Goal: Obtain resource: Download file/media

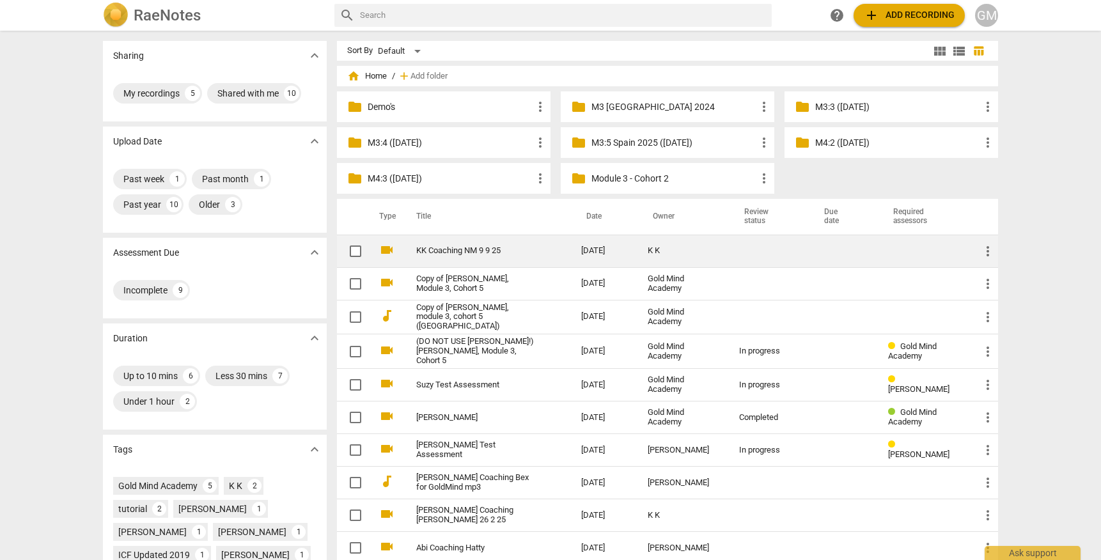
click at [470, 249] on link "KK Coaching NM 9 9 25" at bounding box center [475, 251] width 119 height 10
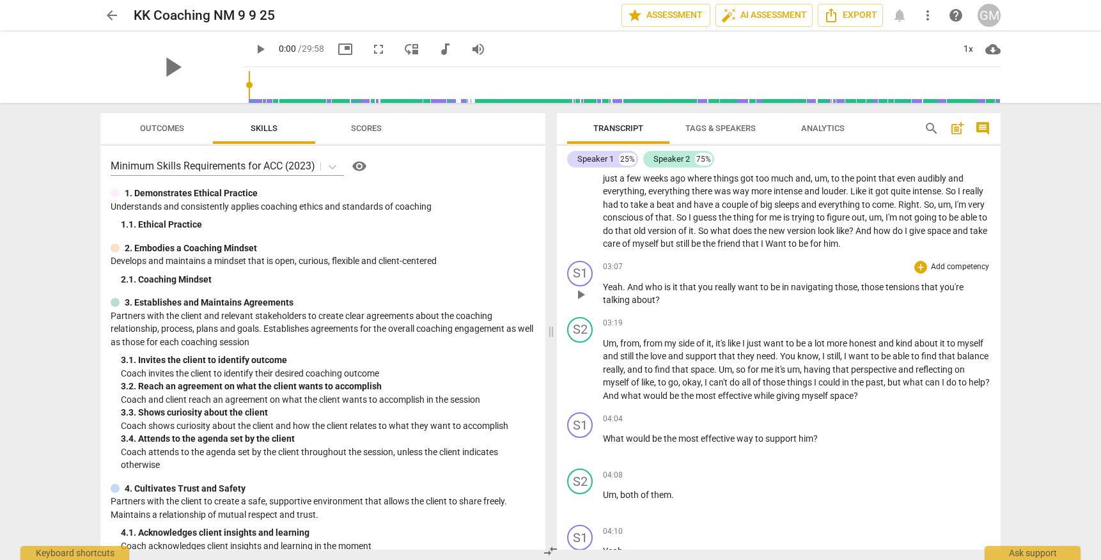
scroll to position [801, 0]
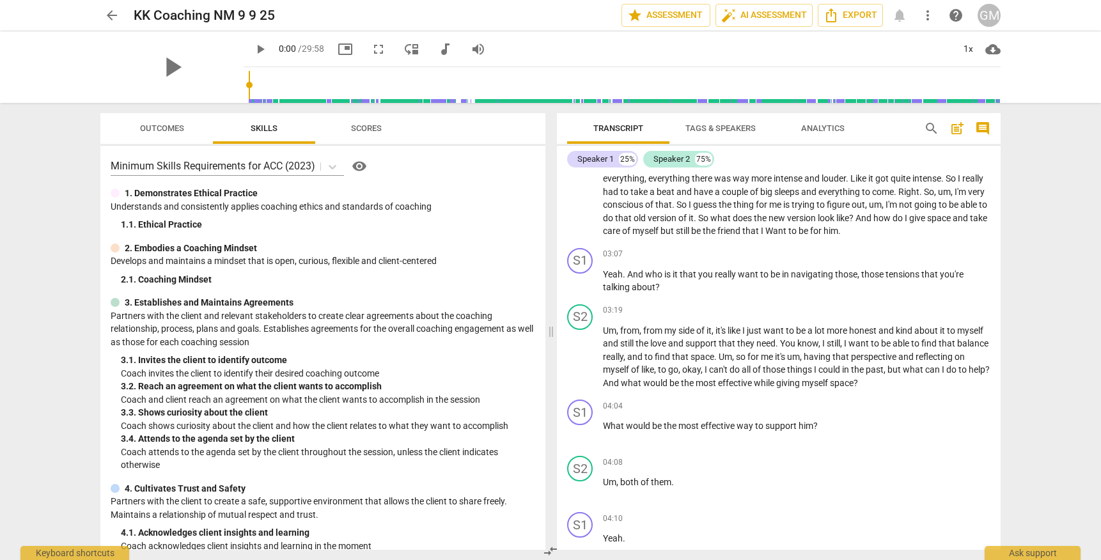
click at [931, 15] on span "more_vert" at bounding box center [927, 15] width 15 height 15
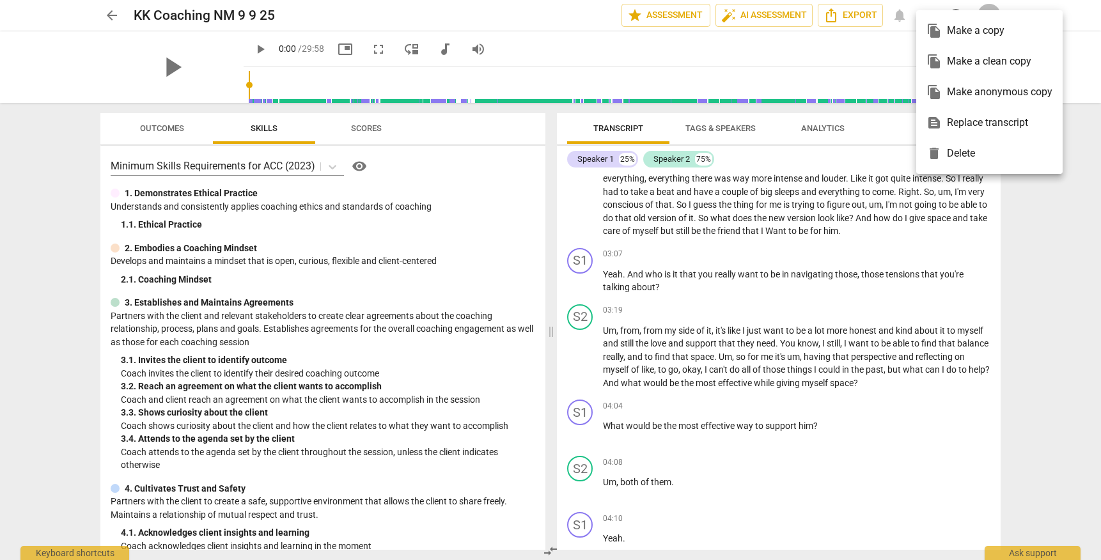
click at [851, 18] on div at bounding box center [550, 280] width 1101 height 560
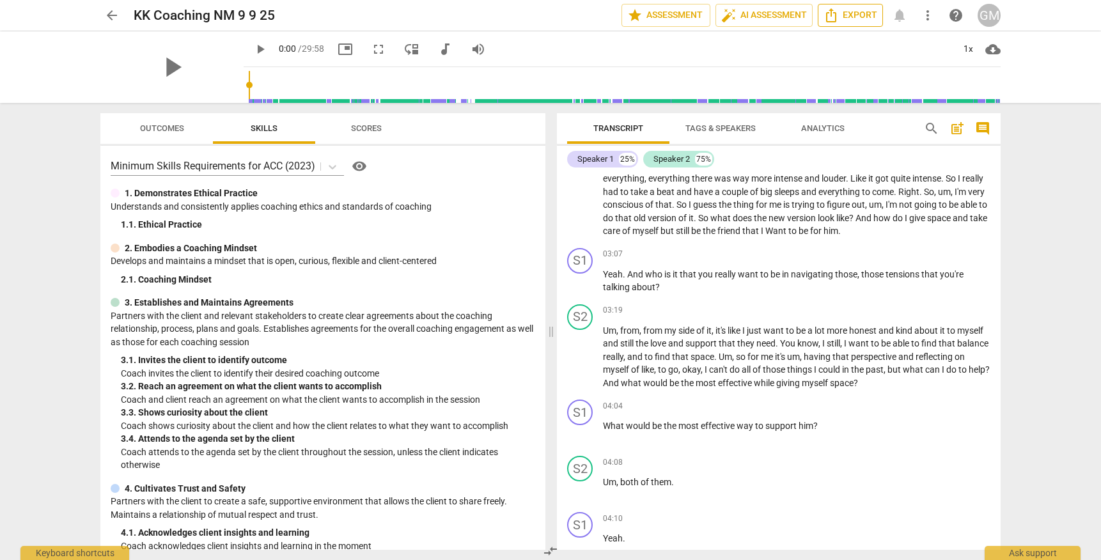
click at [864, 15] on span "Export" at bounding box center [850, 15] width 54 height 15
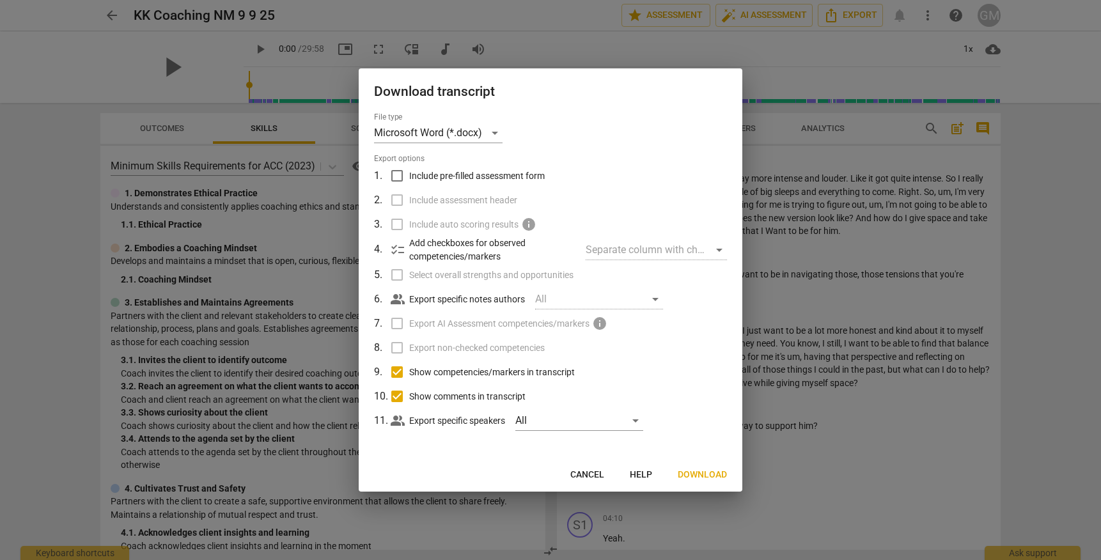
click at [697, 470] on span "Download" at bounding box center [701, 474] width 49 height 13
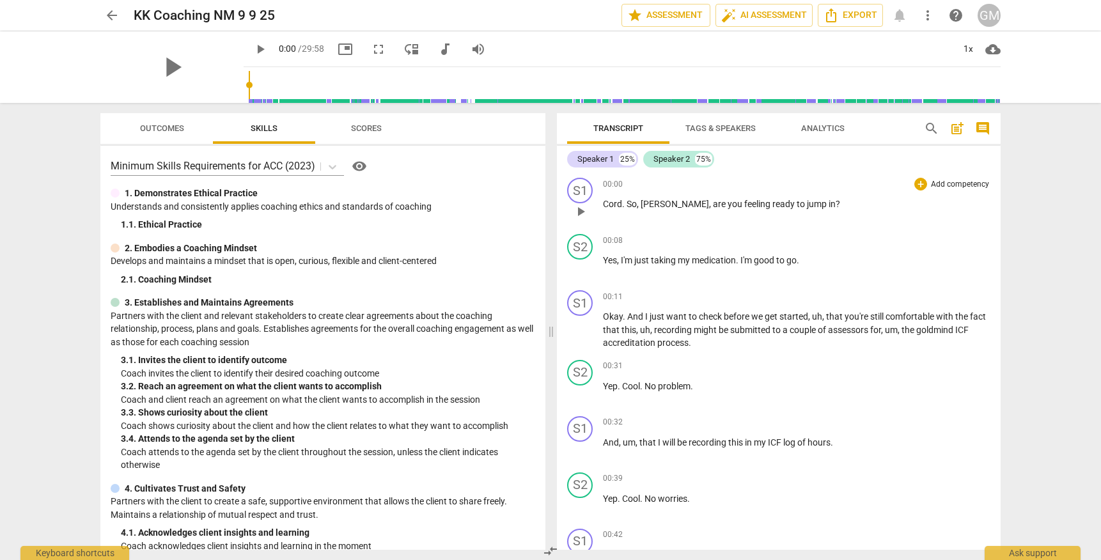
scroll to position [0, 0]
click at [610, 202] on span "Cord" at bounding box center [612, 204] width 19 height 10
click at [582, 209] on span "play_arrow" at bounding box center [580, 211] width 15 height 15
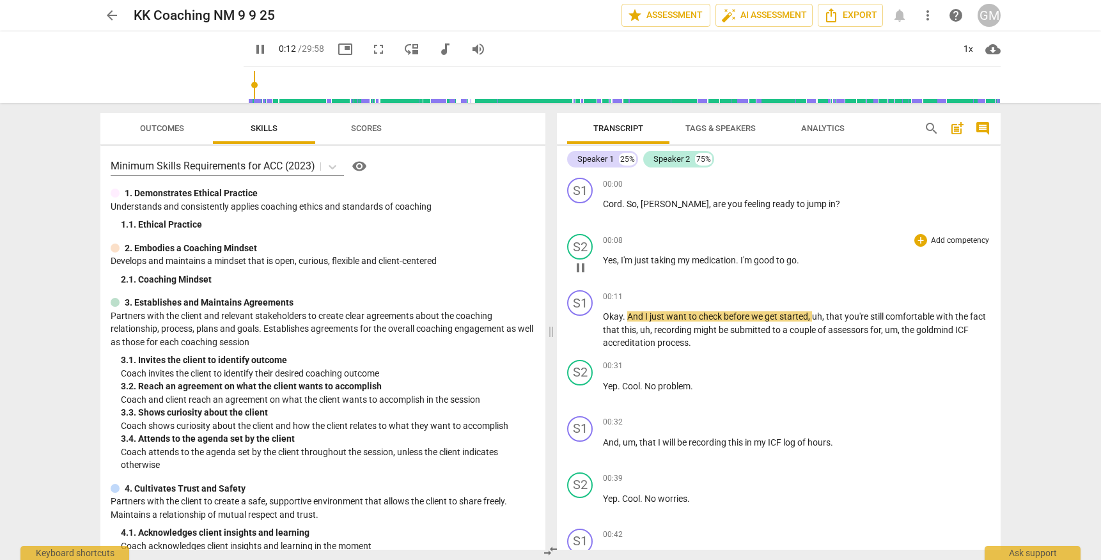
click at [578, 267] on span "pause" at bounding box center [580, 267] width 15 height 15
click at [578, 329] on span "play_arrow" at bounding box center [580, 330] width 15 height 15
click at [578, 329] on span "pause" at bounding box center [580, 330] width 15 height 15
click at [578, 329] on span "play_arrow" at bounding box center [580, 330] width 15 height 15
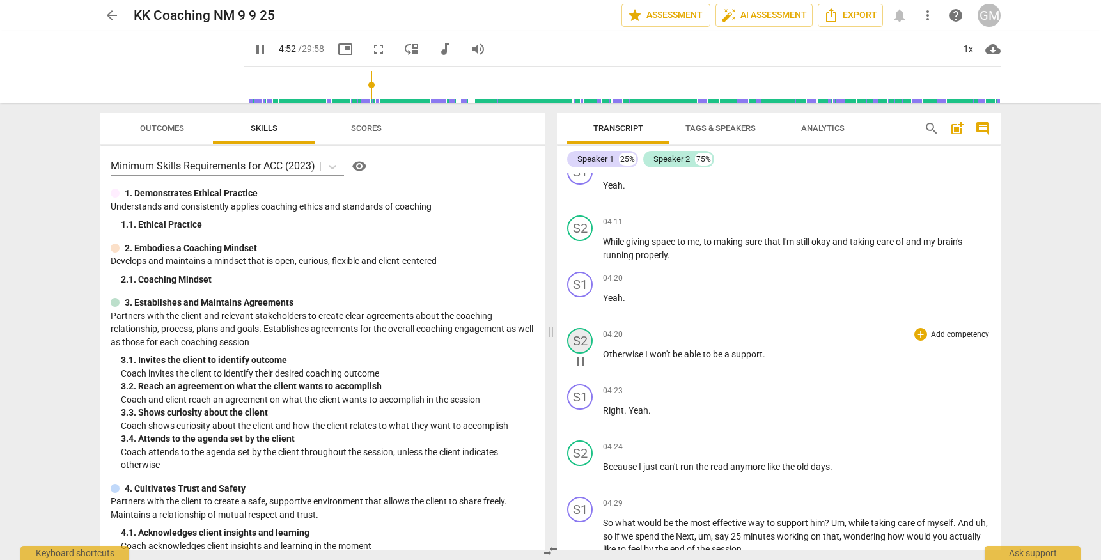
scroll to position [1560, 0]
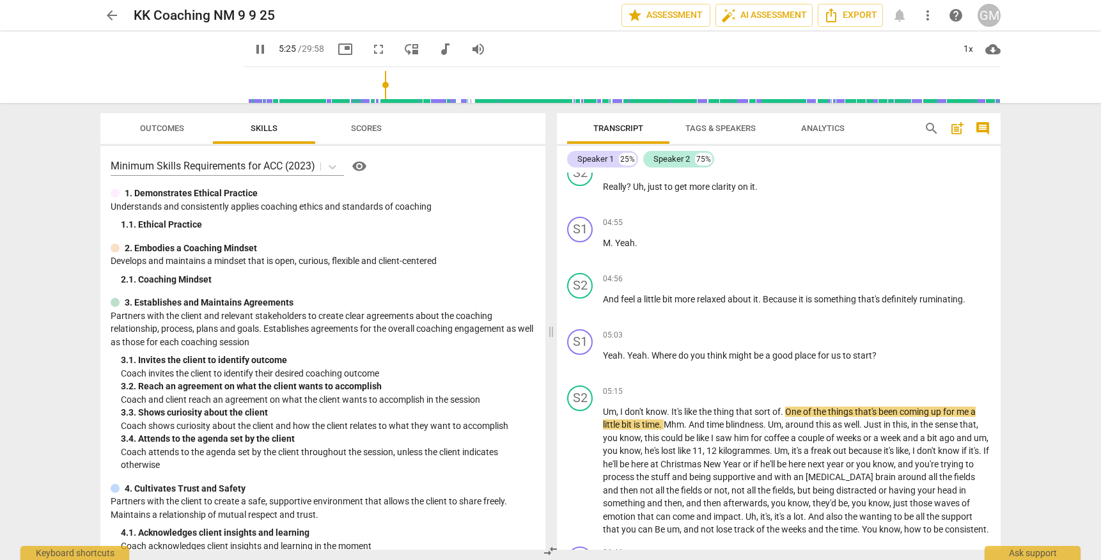
click at [254, 47] on span "pause" at bounding box center [260, 49] width 23 height 15
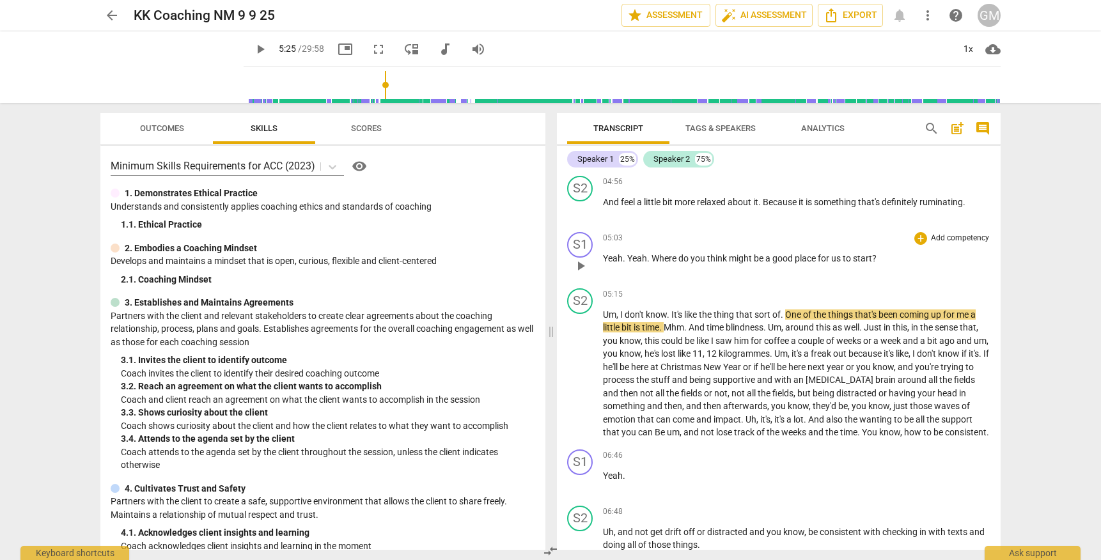
scroll to position [1650, 0]
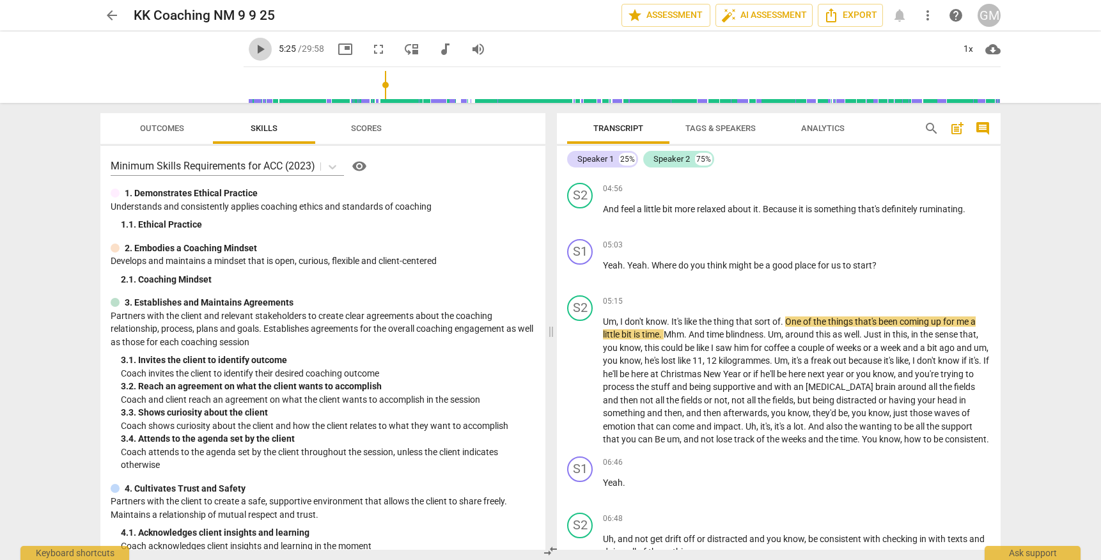
click at [252, 49] on span "play_arrow" at bounding box center [259, 49] width 15 height 15
click at [963, 52] on div "1x" at bounding box center [968, 49] width 24 height 20
click at [977, 96] on li "1.25x" at bounding box center [977, 100] width 43 height 24
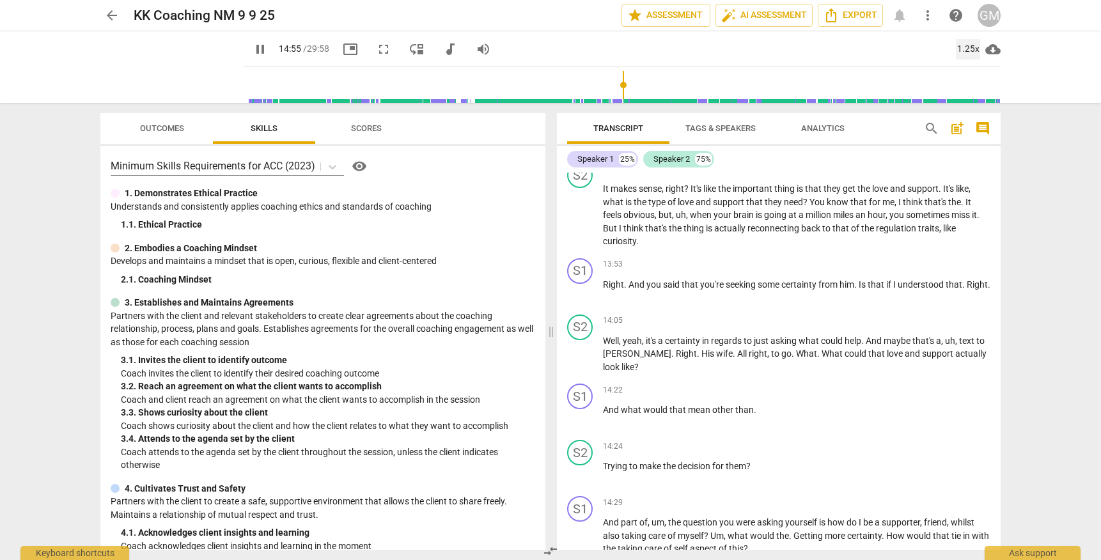
scroll to position [3680, 0]
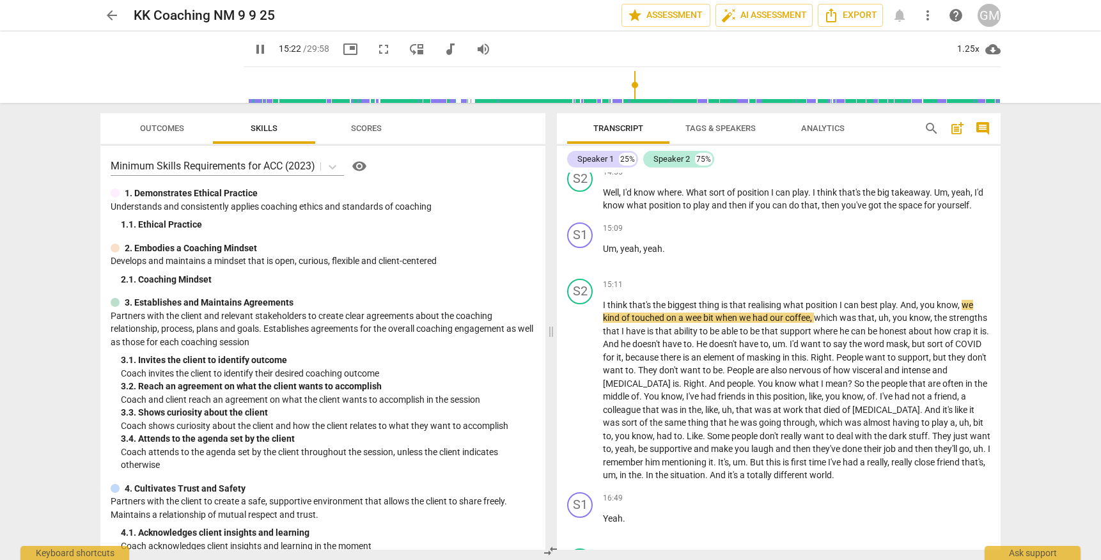
click at [252, 48] on span "pause" at bounding box center [259, 49] width 15 height 15
type input "923"
